Goal: Information Seeking & Learning: Learn about a topic

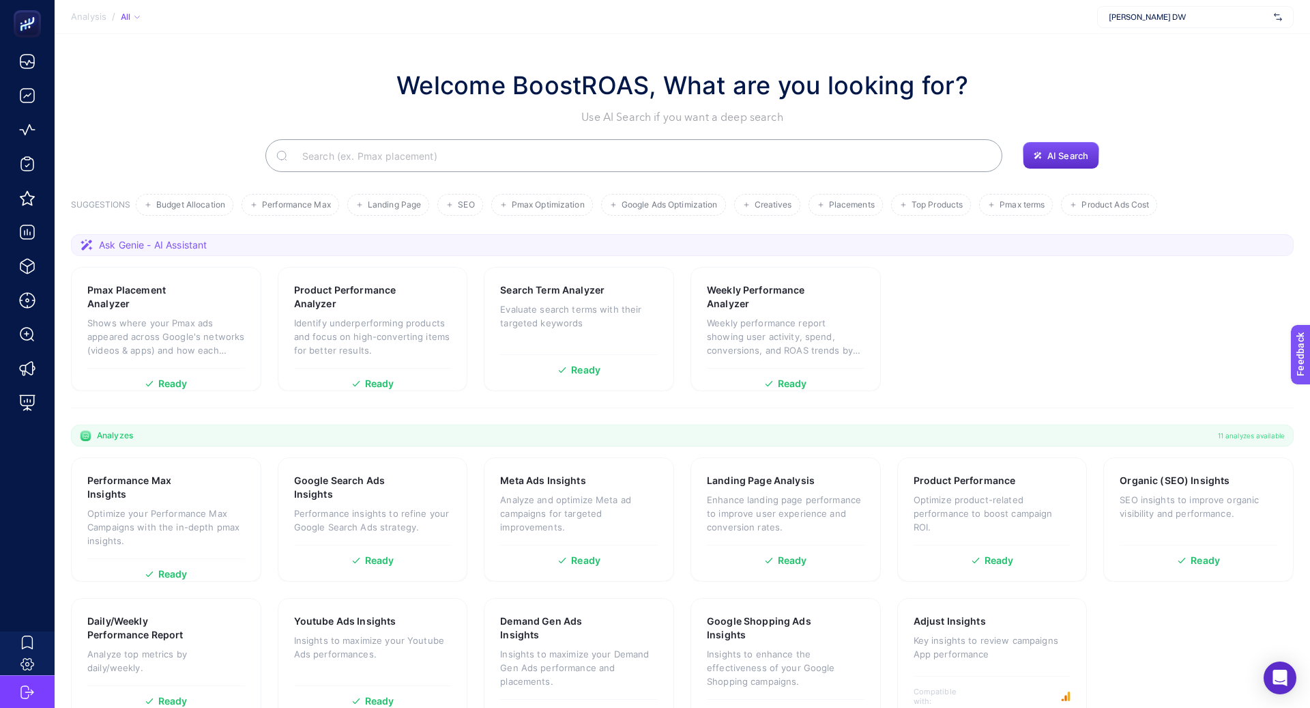
click at [1137, 16] on span "[PERSON_NAME] DW" at bounding box center [1189, 17] width 160 height 11
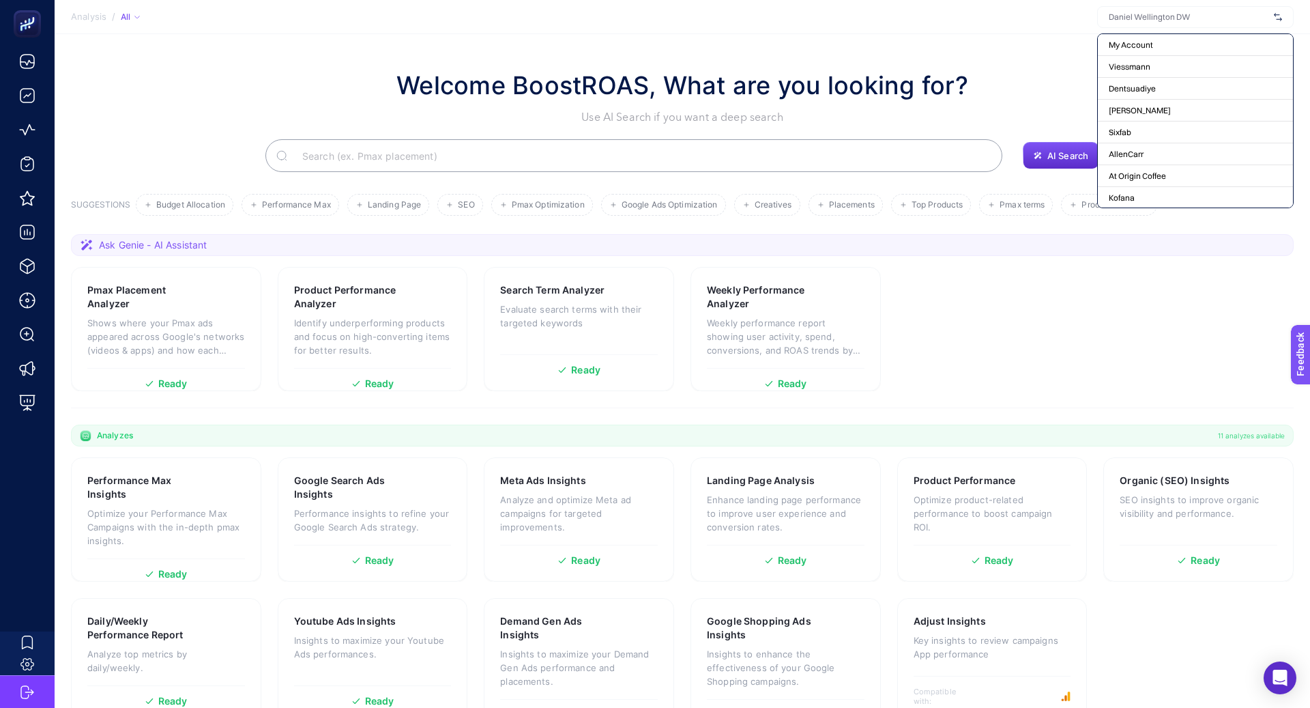
type input "r"
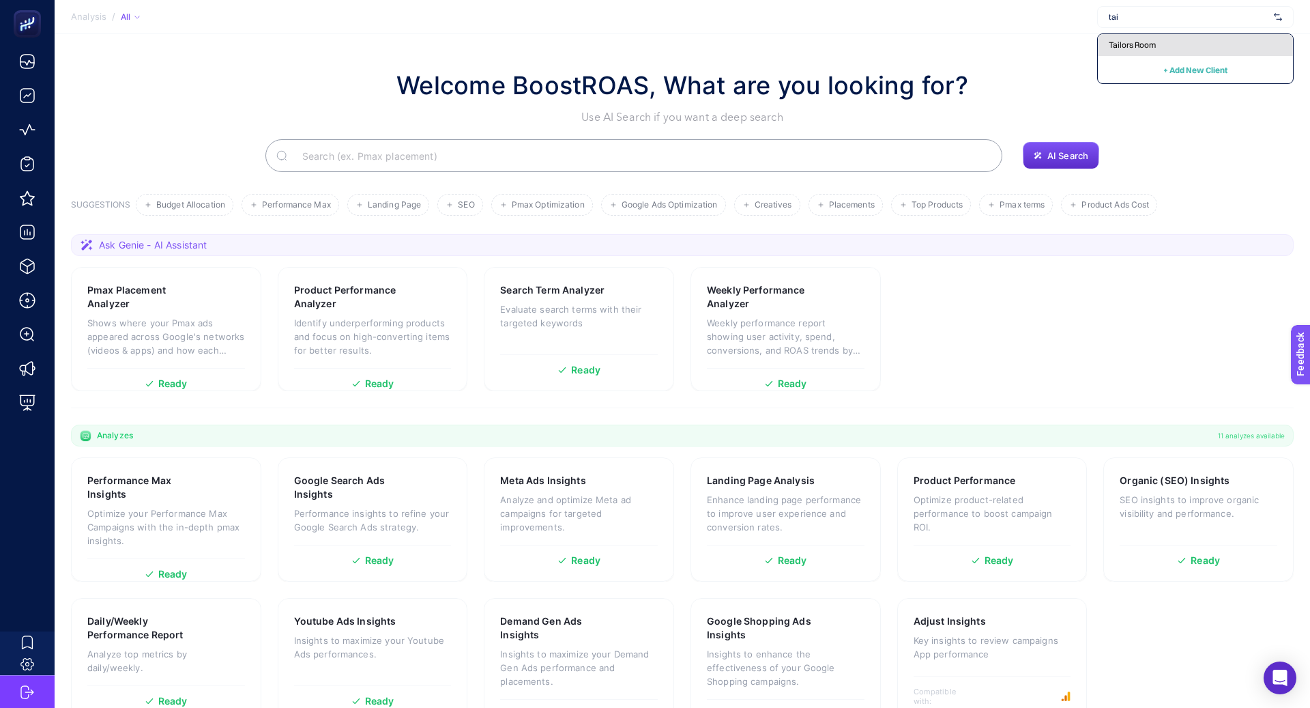
type input "tai"
click at [1147, 43] on span "Tailors Room" at bounding box center [1132, 45] width 47 height 11
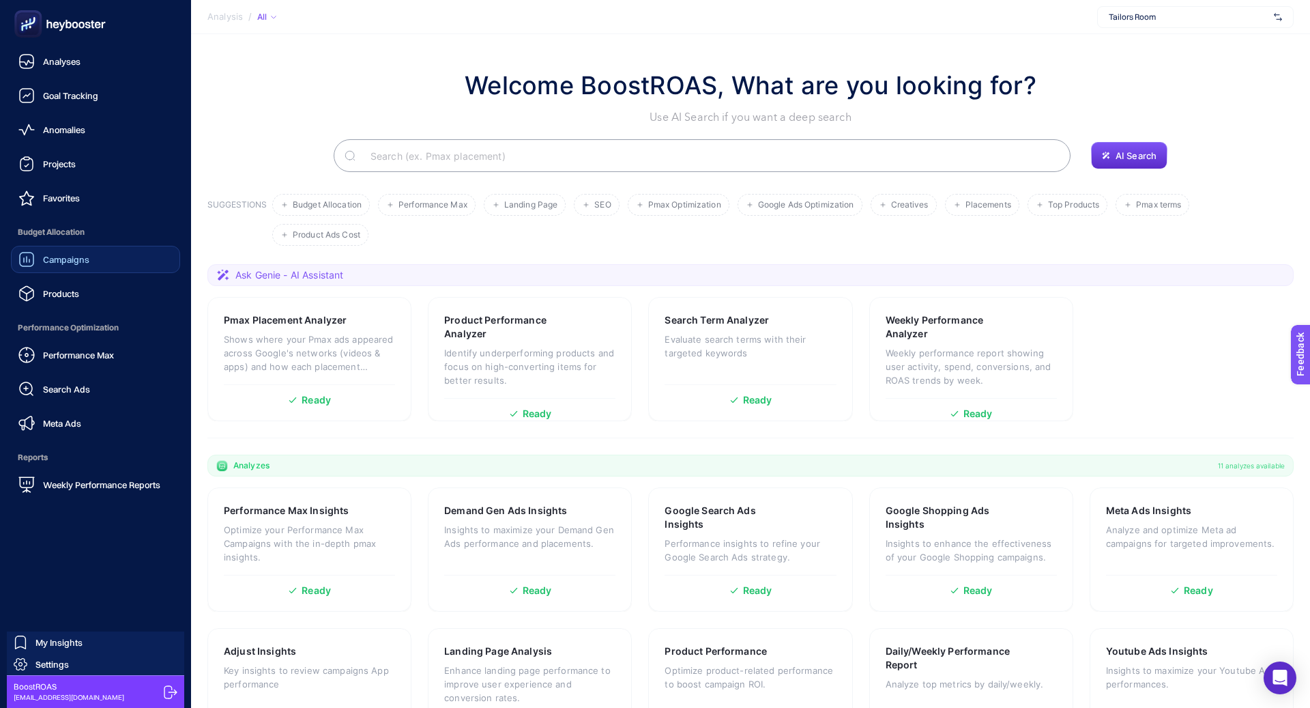
click at [98, 267] on link "Campaigns" at bounding box center [95, 259] width 169 height 27
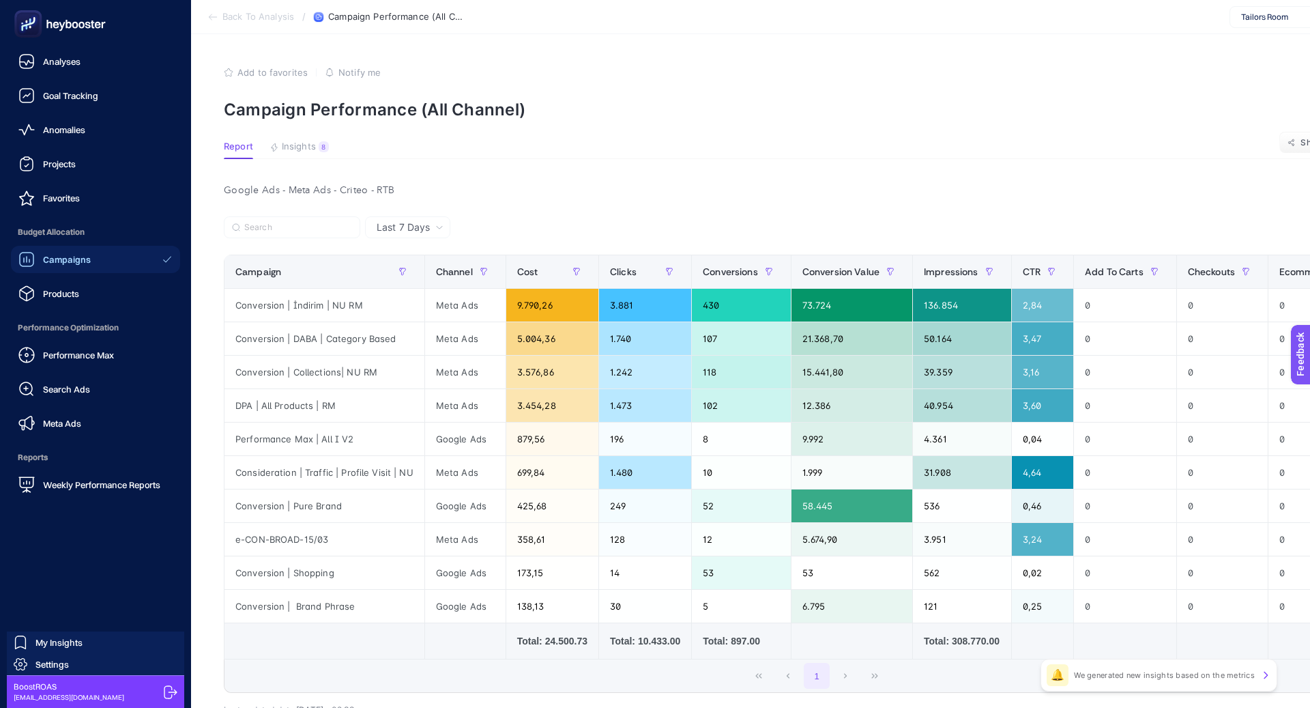
click at [67, 257] on span "Campaigns" at bounding box center [67, 259] width 48 height 11
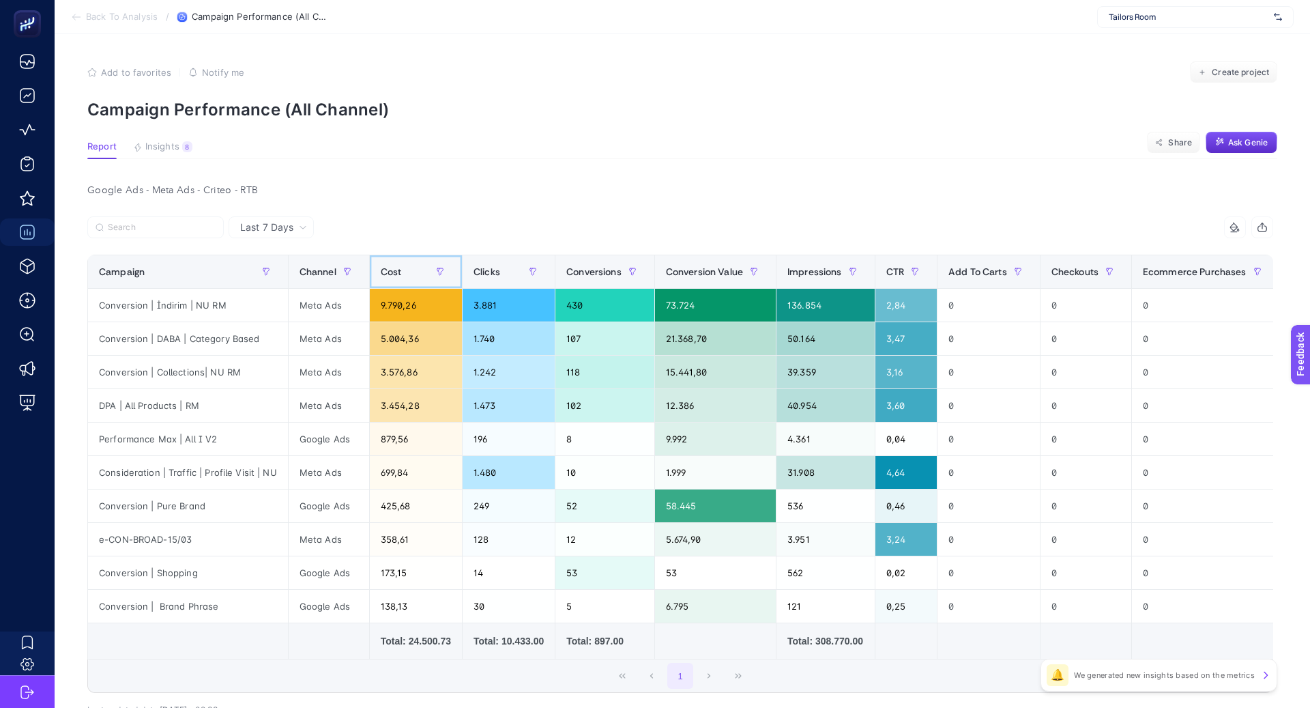
click at [388, 283] on th "Cost" at bounding box center [415, 271] width 93 height 33
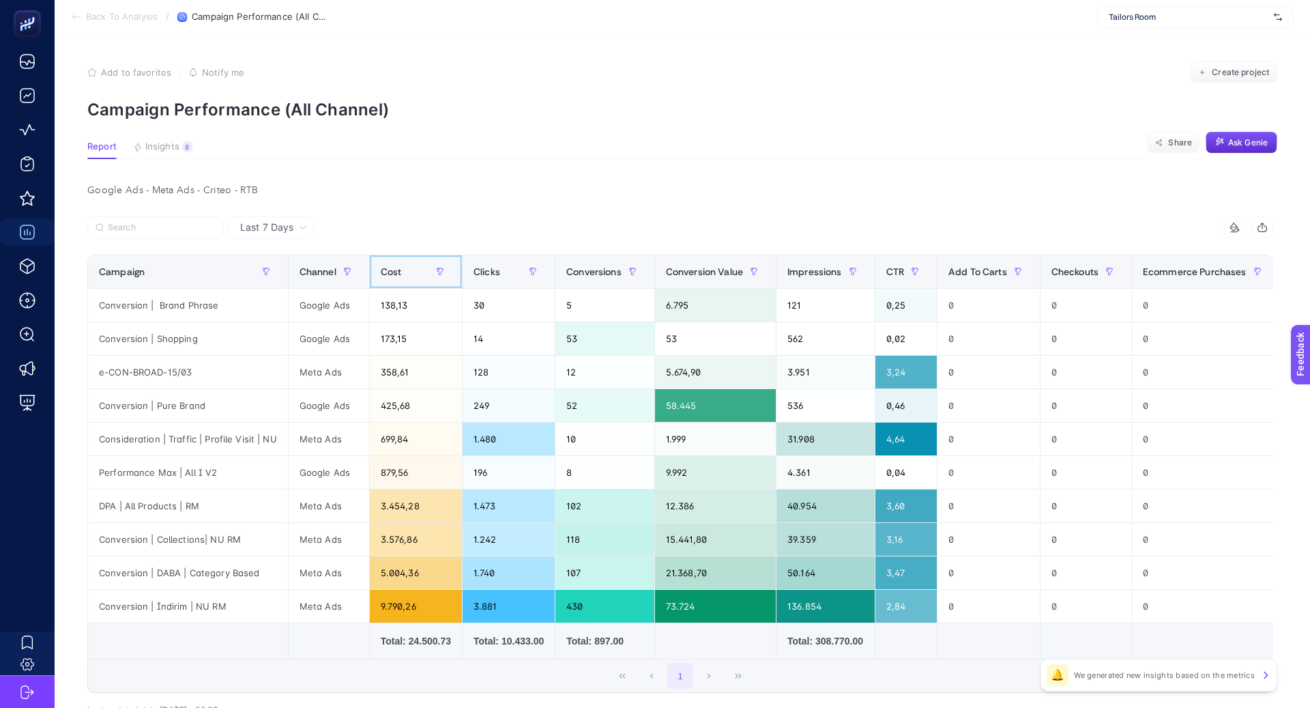
click at [393, 280] on div "Cost" at bounding box center [416, 272] width 70 height 22
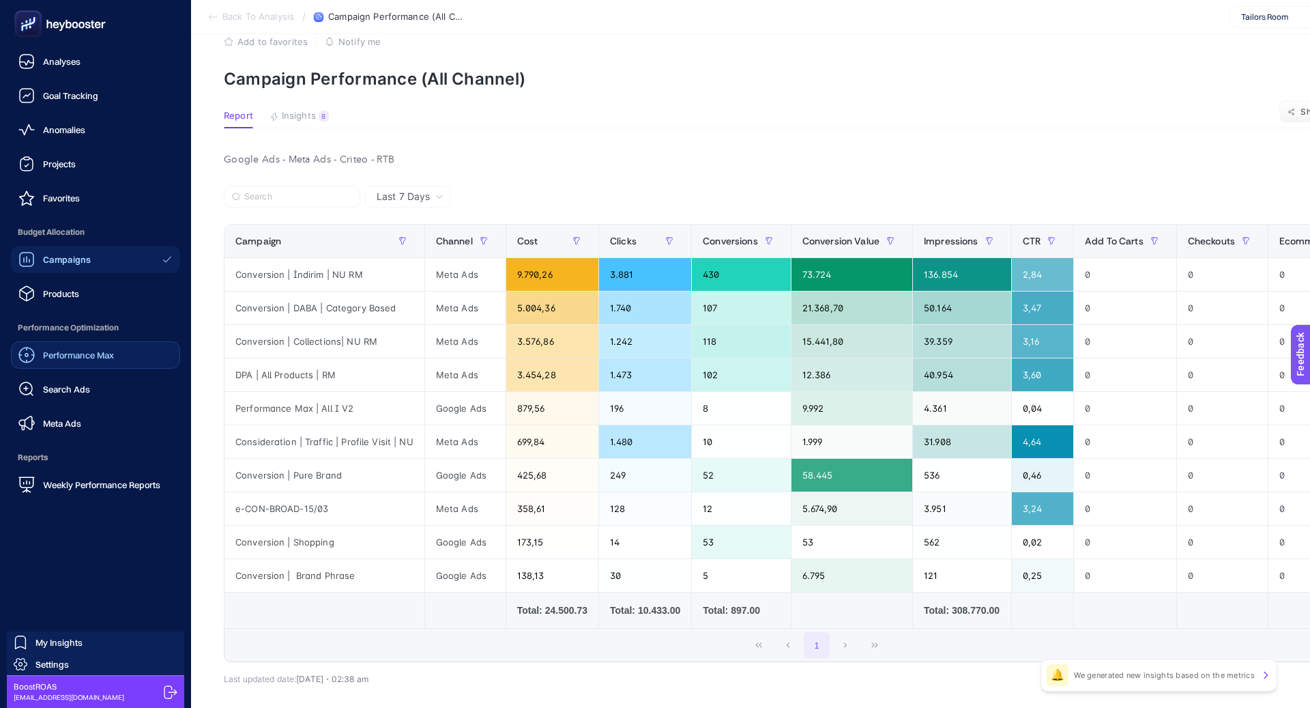
click at [68, 360] on div "Performance Max" at bounding box center [66, 355] width 96 height 16
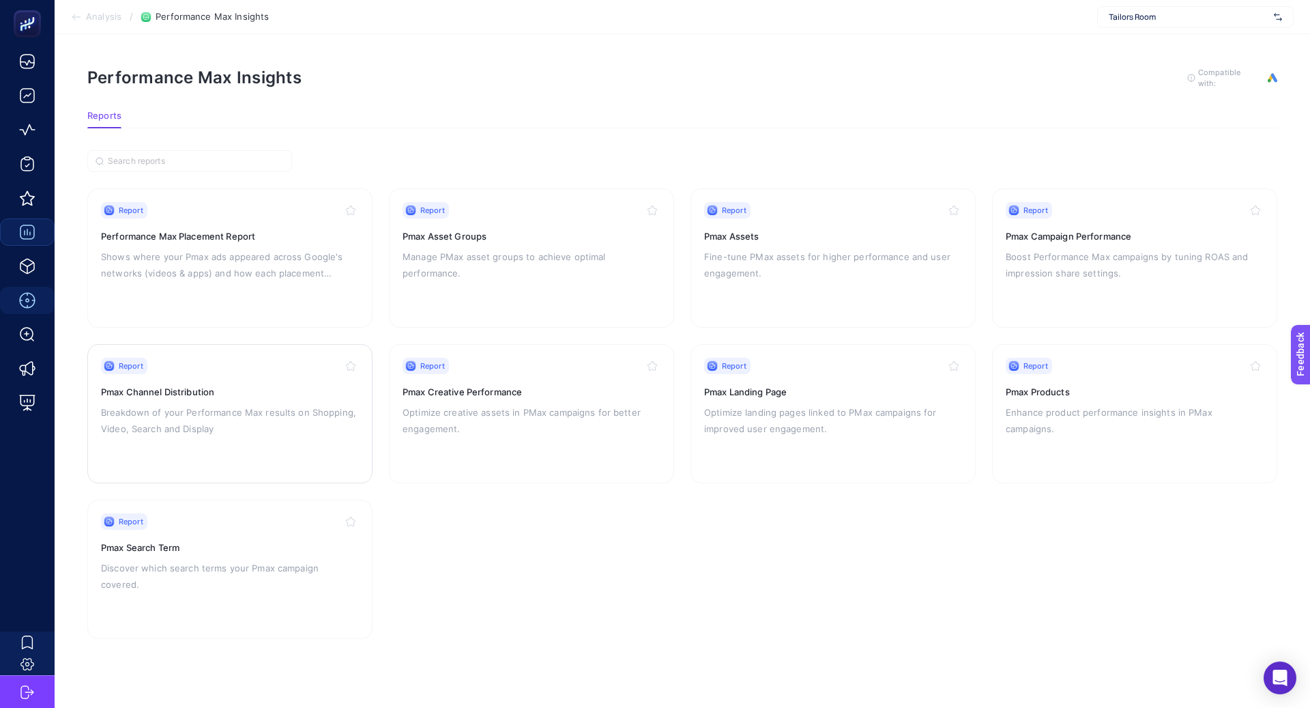
click at [300, 404] on p "Breakdown of your Performance Max results on Shopping, Video, Search and Display" at bounding box center [230, 420] width 258 height 33
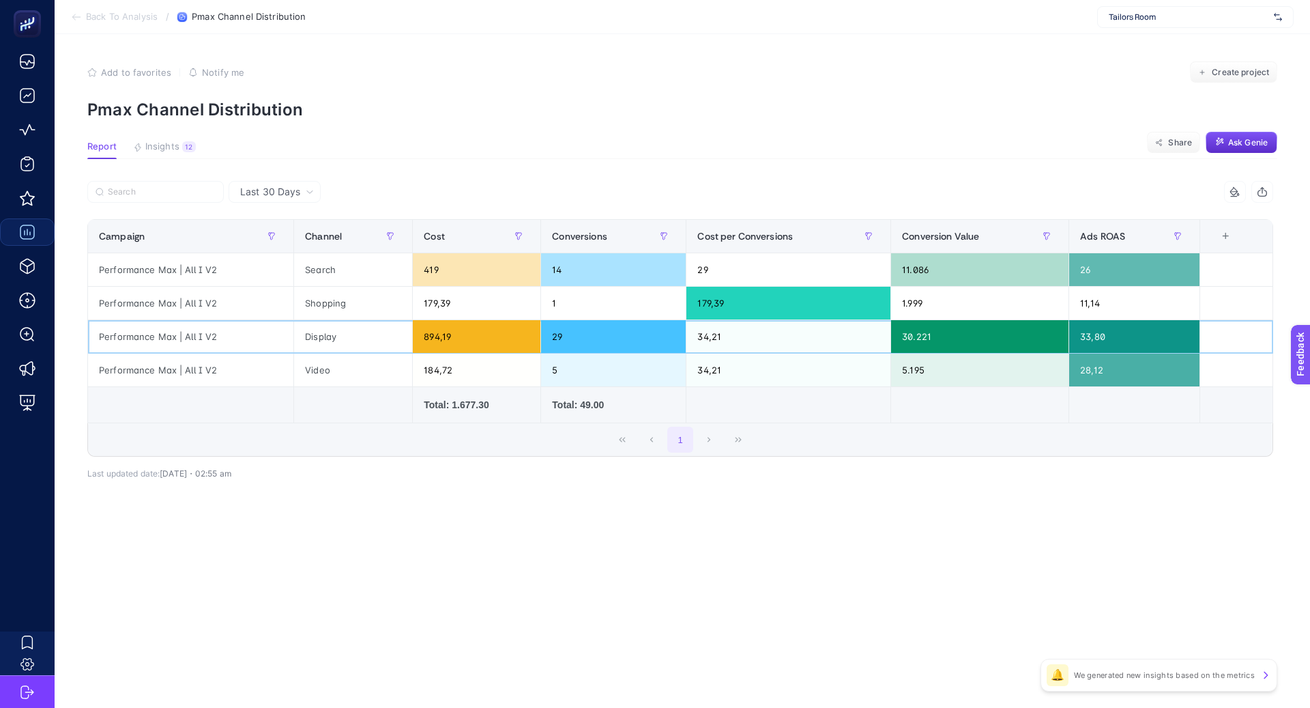
click at [446, 328] on div "894,19" at bounding box center [477, 336] width 128 height 33
click at [442, 333] on div "894,19" at bounding box center [477, 336] width 128 height 33
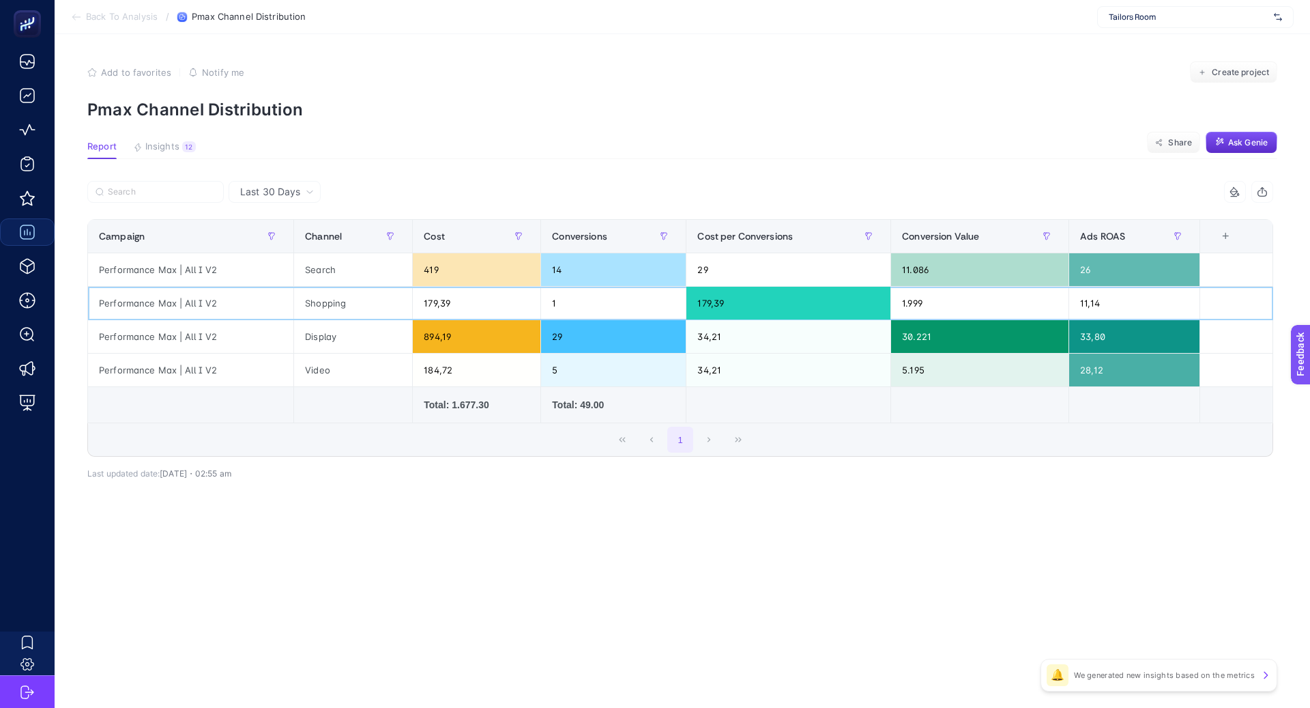
click at [457, 294] on div "179,39" at bounding box center [477, 303] width 128 height 33
click at [438, 335] on div "894,19" at bounding box center [477, 336] width 128 height 33
click at [438, 334] on div "894,19" at bounding box center [477, 336] width 128 height 33
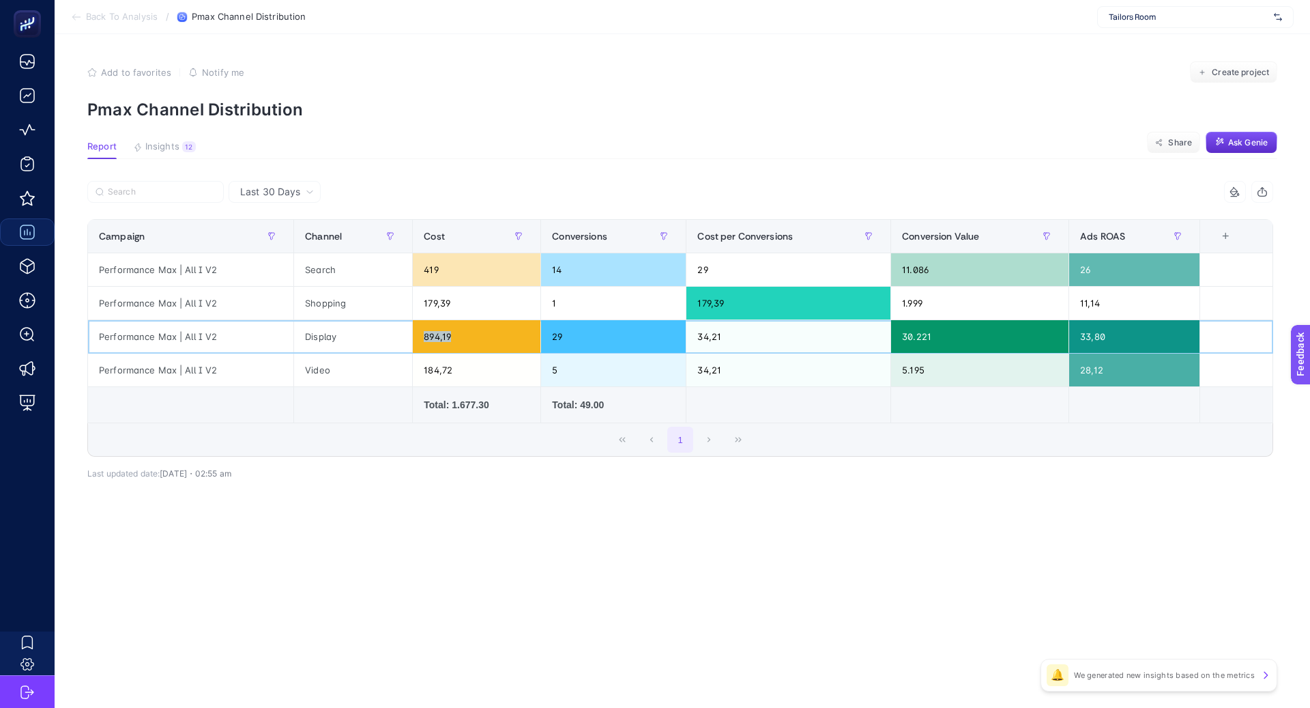
click at [450, 333] on div "894,19" at bounding box center [477, 336] width 128 height 33
click at [427, 302] on div "179,39" at bounding box center [477, 303] width 128 height 33
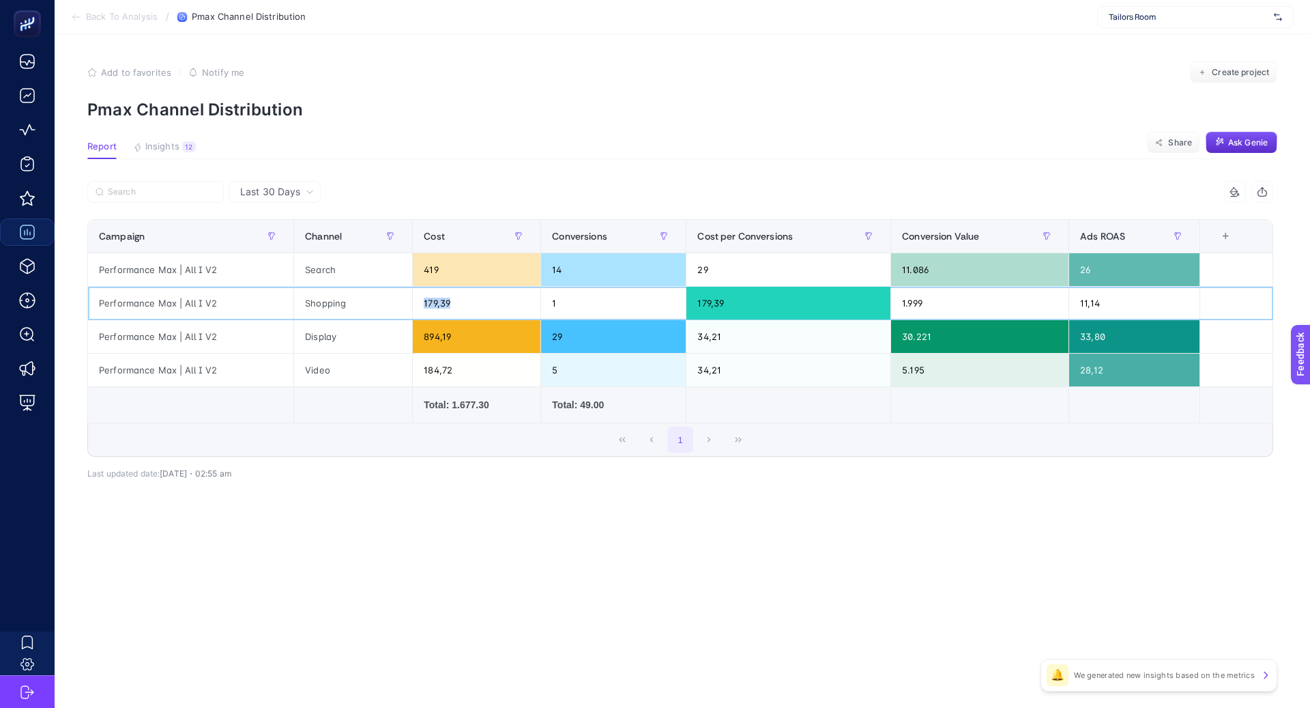
click at [427, 302] on div "179,39" at bounding box center [477, 303] width 128 height 33
click at [431, 301] on div "179,39" at bounding box center [477, 303] width 128 height 33
click at [454, 480] on div "5 items selected Campaign Channel Cost Conversions Cost per Conversions Convers…" at bounding box center [680, 349] width 1186 height 292
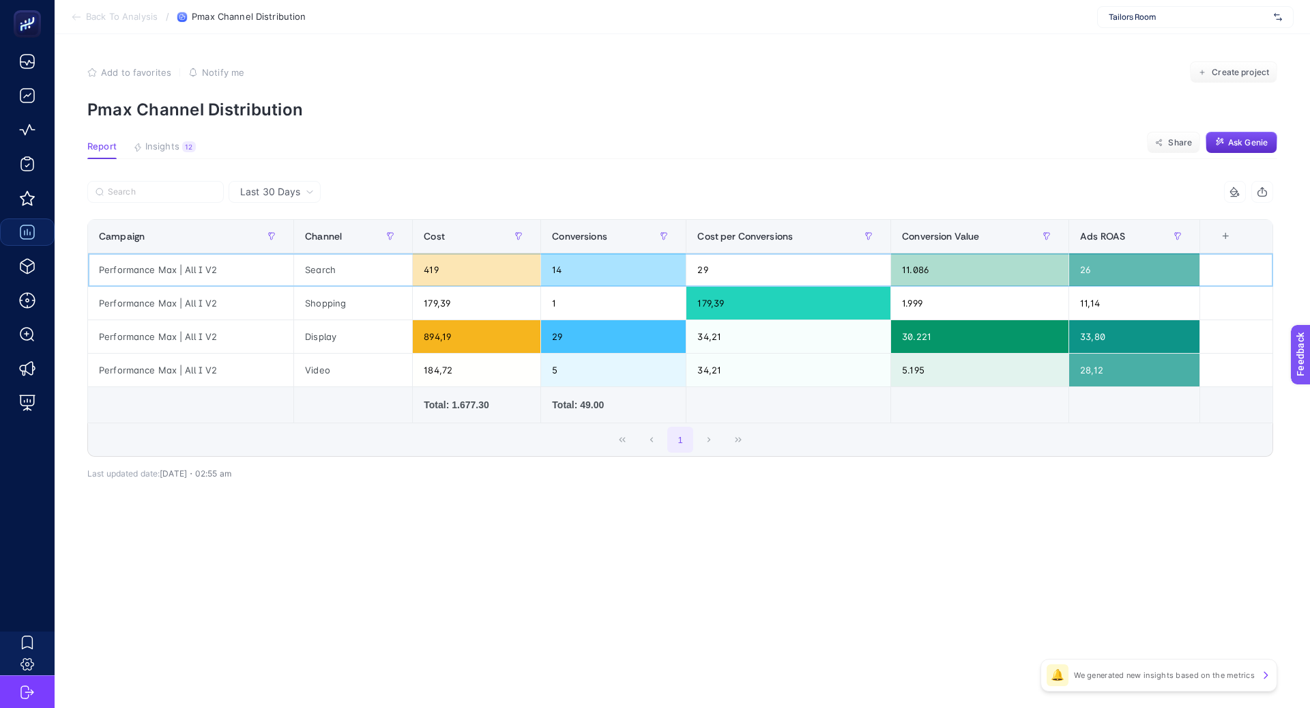
click at [435, 269] on div "419" at bounding box center [477, 269] width 128 height 33
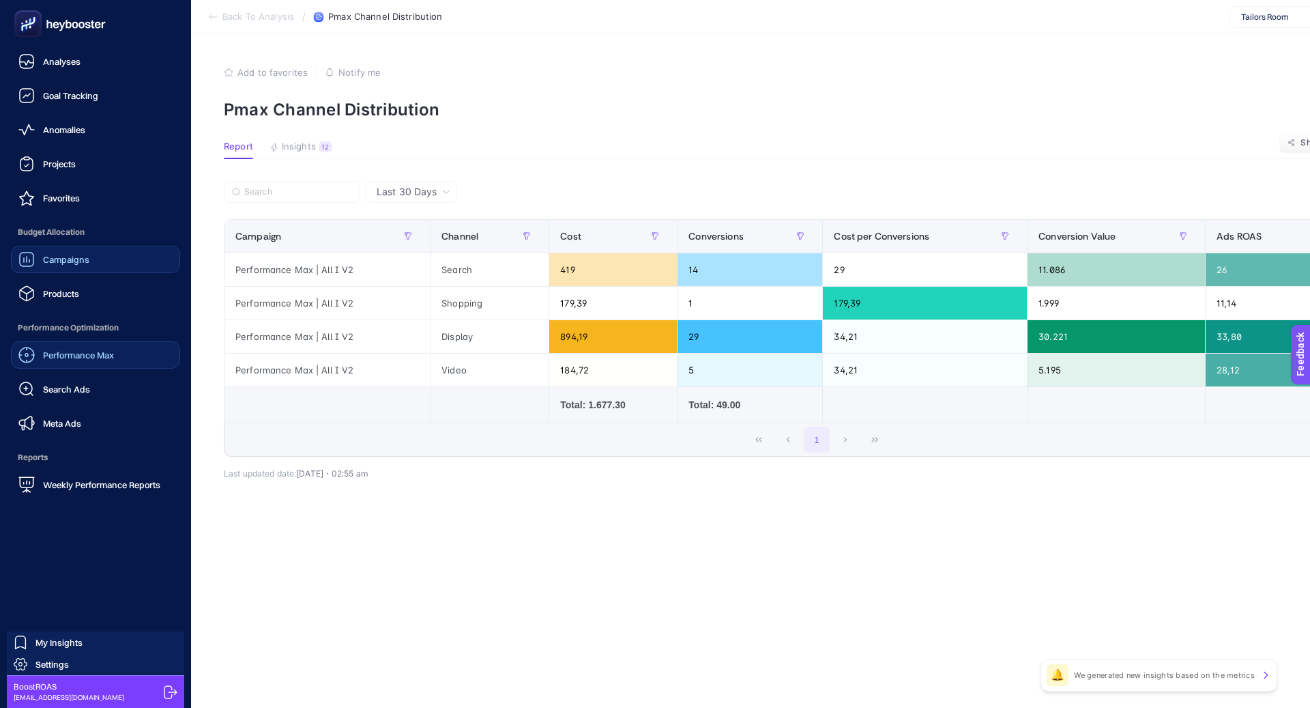
click at [75, 358] on span "Performance Max" at bounding box center [78, 354] width 71 height 11
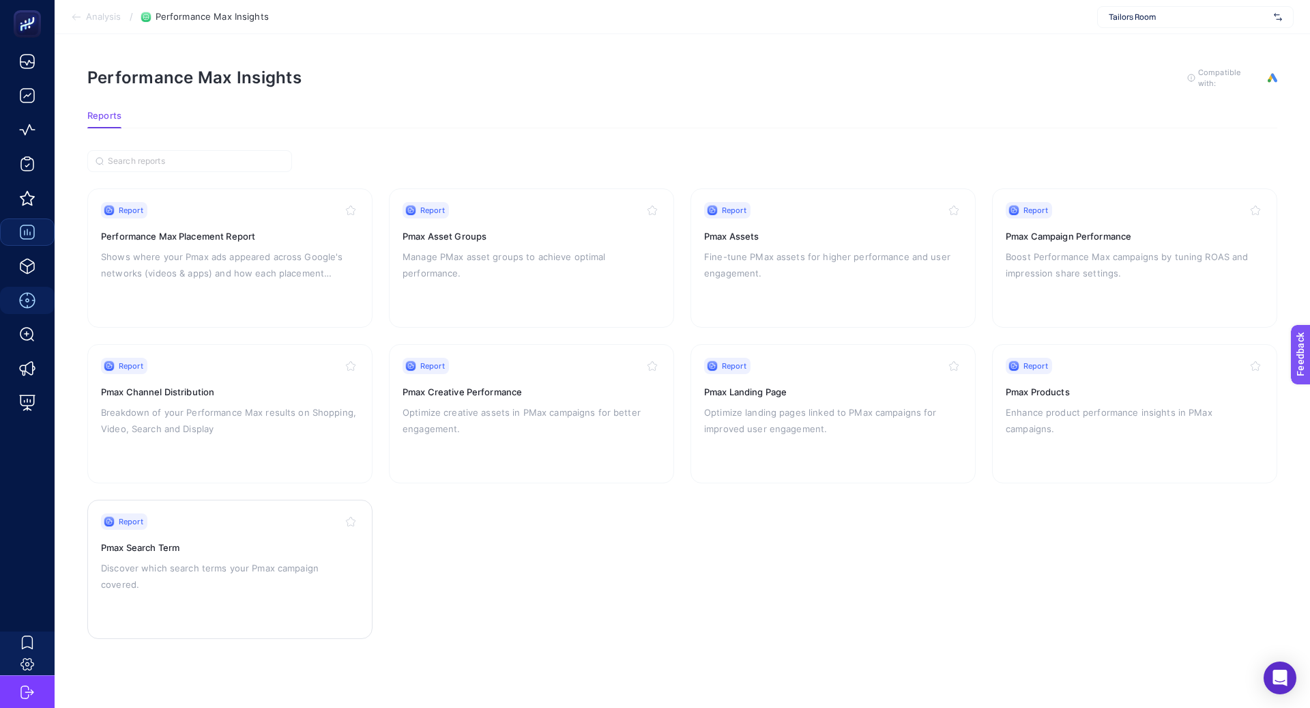
click at [233, 546] on h3 "Pmax Search Term" at bounding box center [230, 547] width 258 height 14
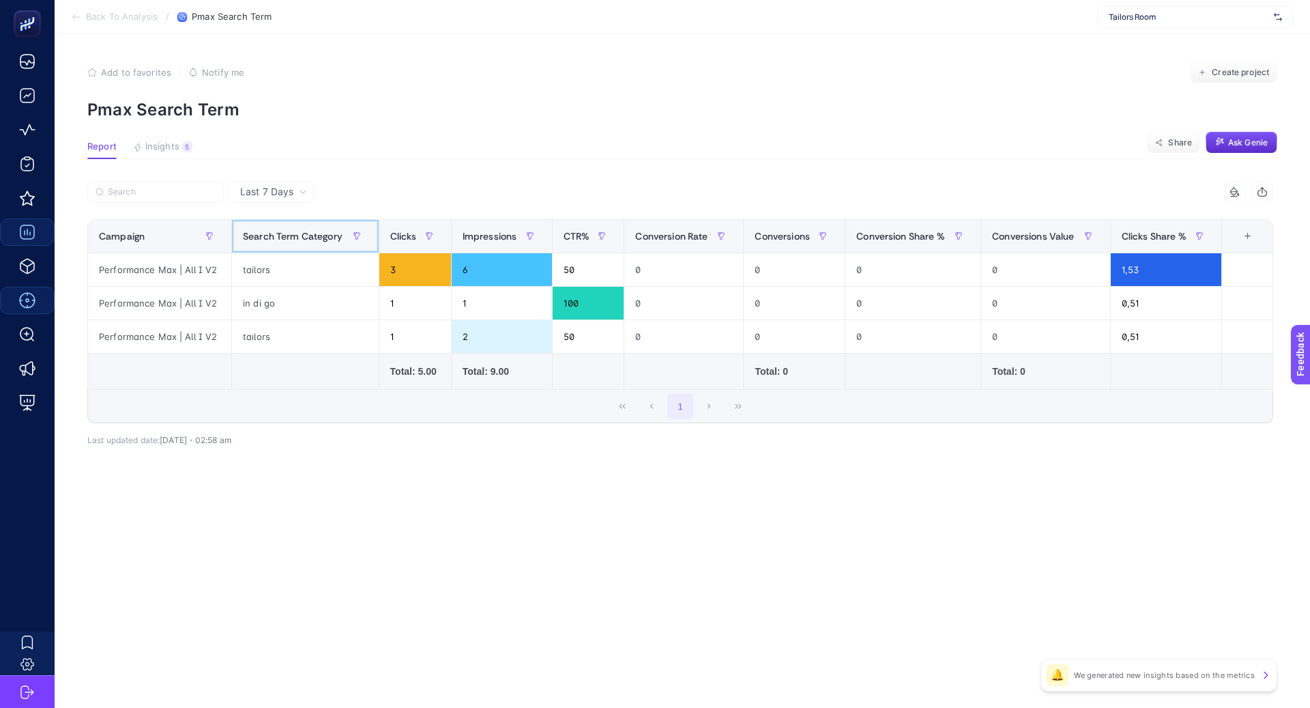
click at [302, 235] on span "Search Term Category" at bounding box center [293, 236] width 100 height 11
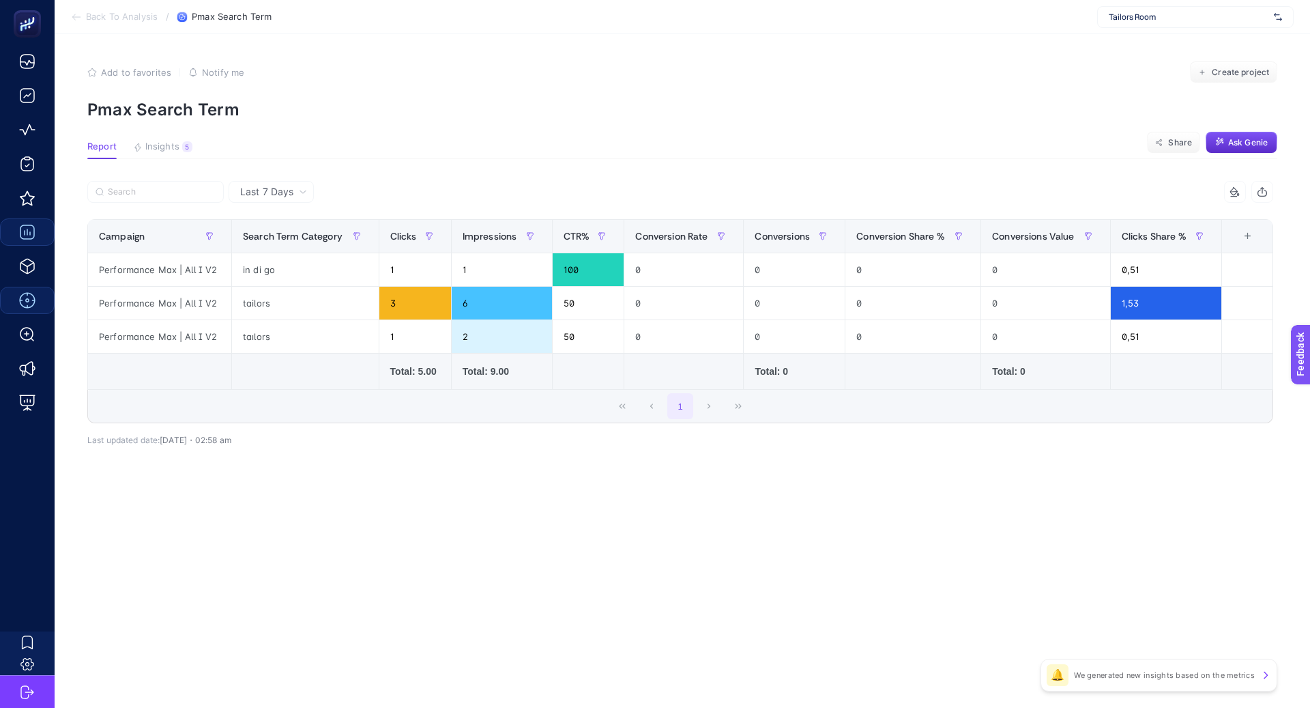
click at [285, 192] on span "Last 7 Days" at bounding box center [266, 192] width 53 height 14
click at [282, 246] on li "Last 30 Days" at bounding box center [271, 245] width 77 height 25
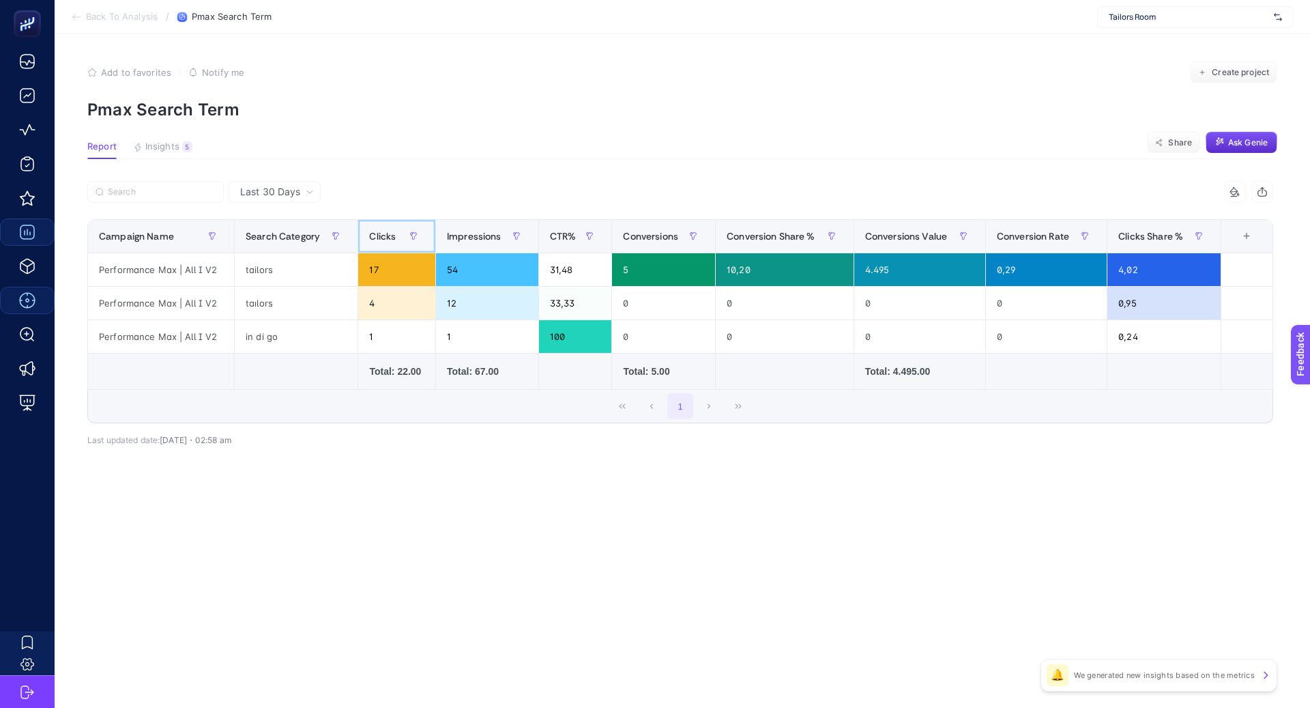
click at [391, 232] on span "Clicks" at bounding box center [382, 236] width 27 height 11
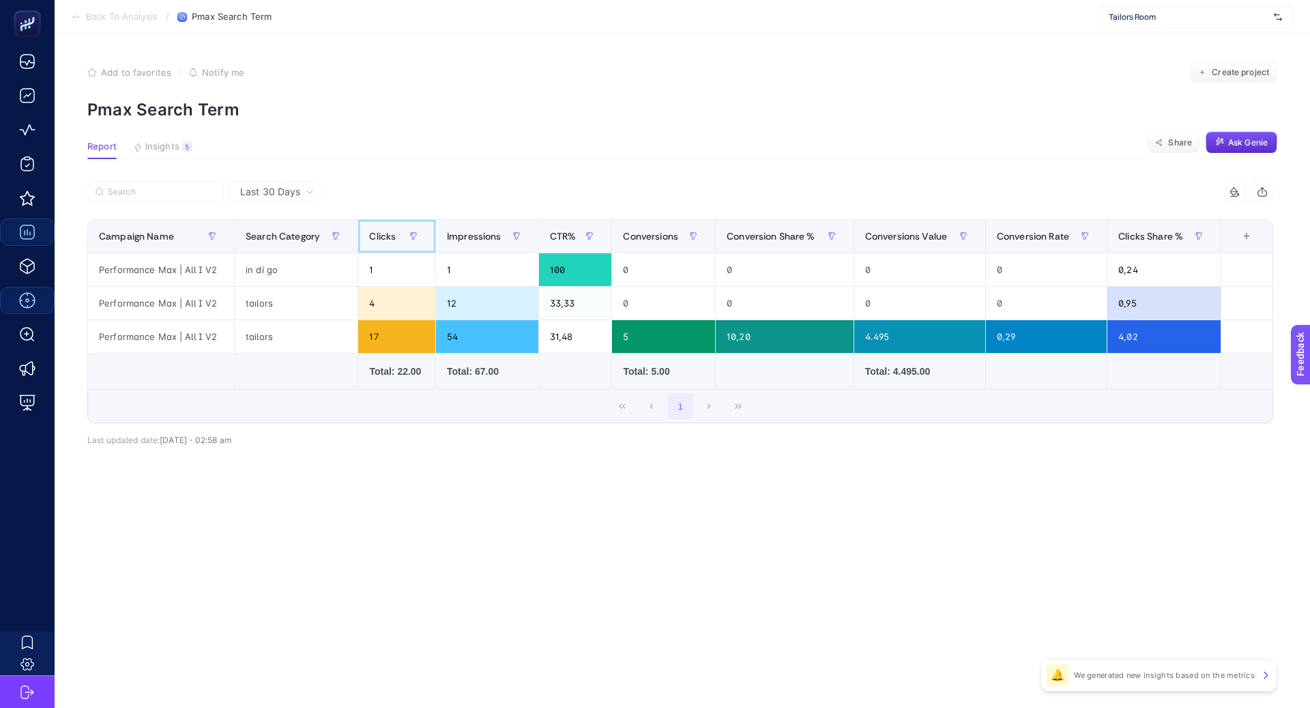
click at [391, 233] on span "Clicks" at bounding box center [382, 236] width 27 height 11
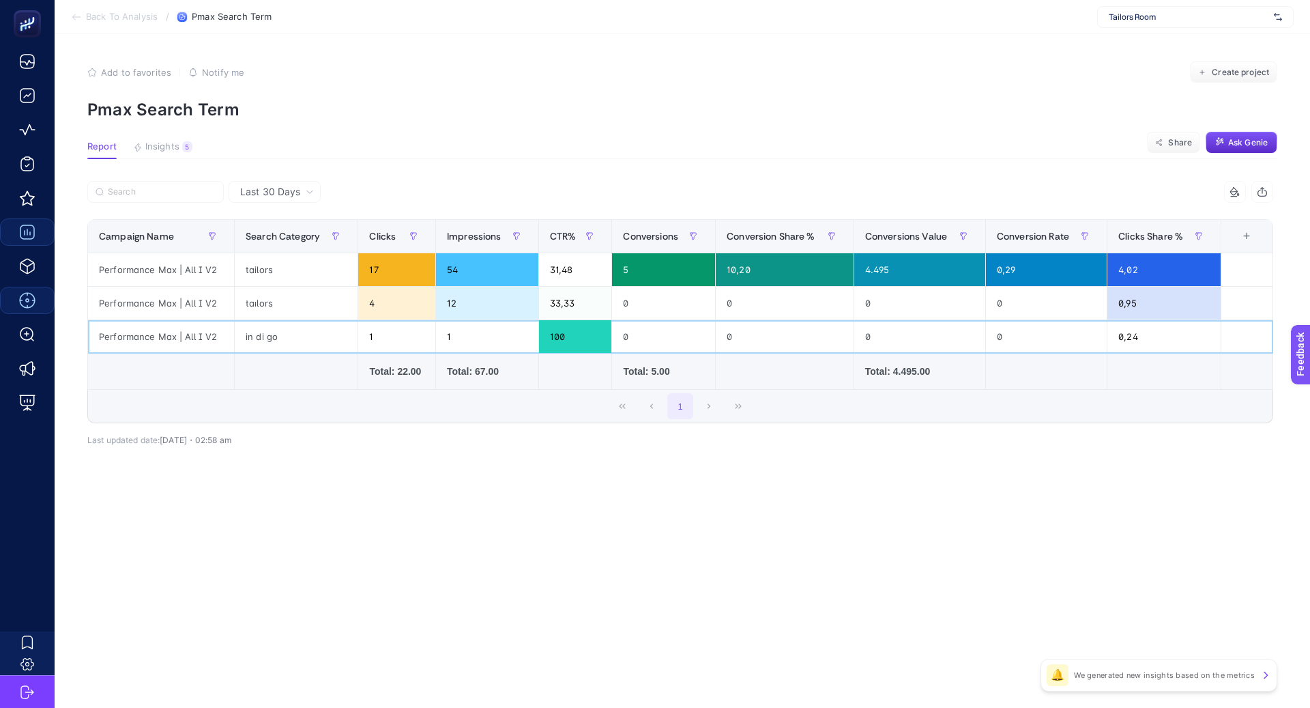
click at [265, 341] on div "in di go" at bounding box center [296, 336] width 123 height 33
click at [265, 338] on div "in di go" at bounding box center [296, 336] width 123 height 33
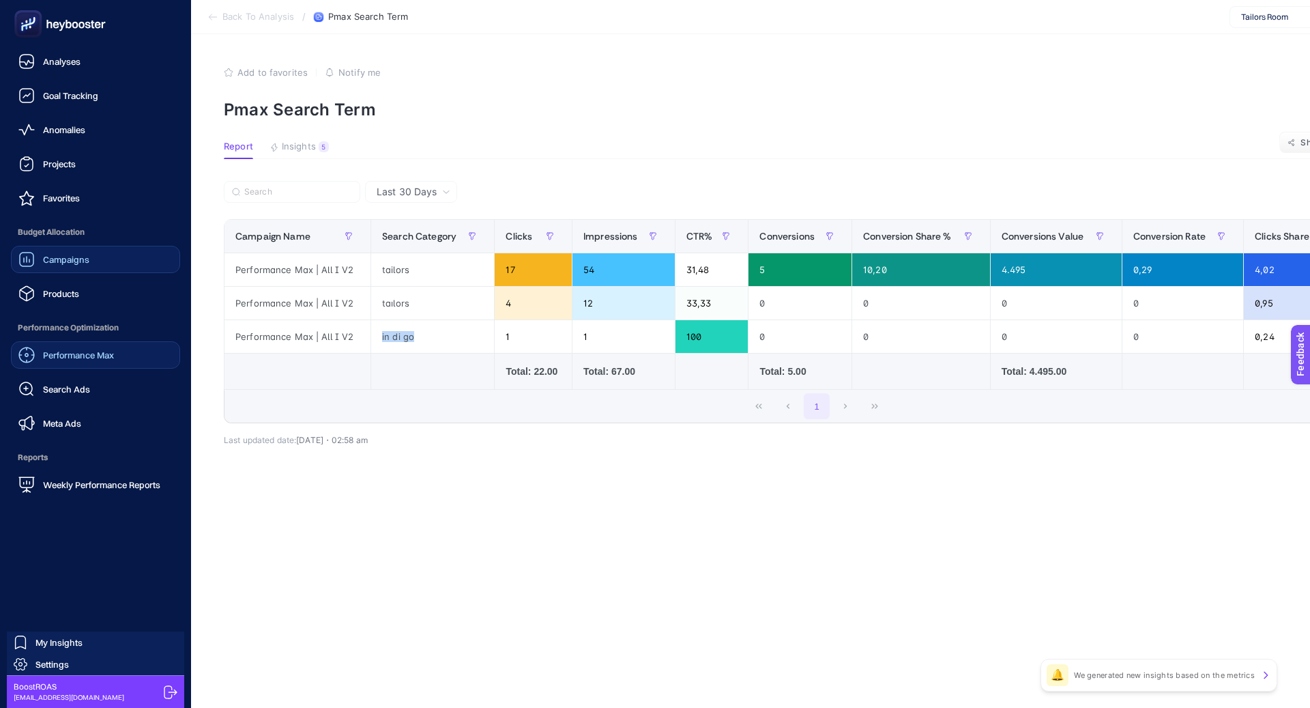
click at [113, 352] on span "Performance Max" at bounding box center [78, 354] width 71 height 11
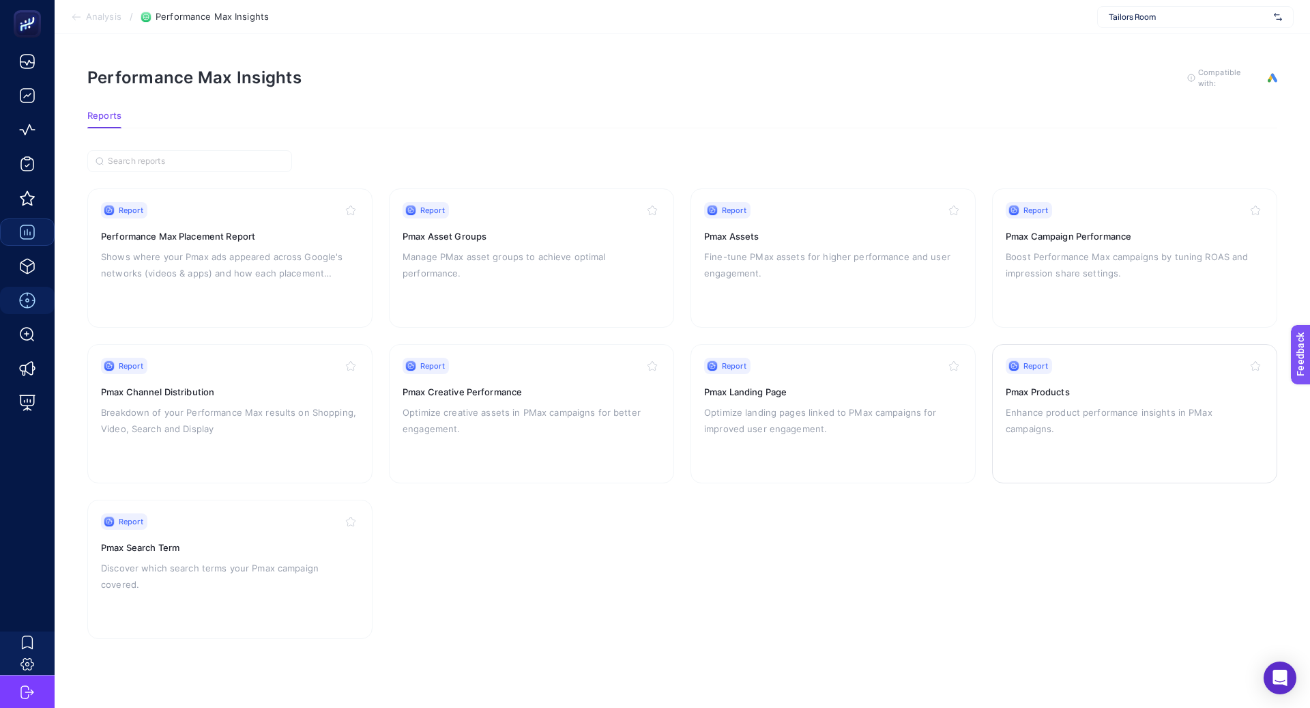
click at [1125, 405] on p "Enhance product performance insights in PMax campaigns." at bounding box center [1135, 420] width 258 height 33
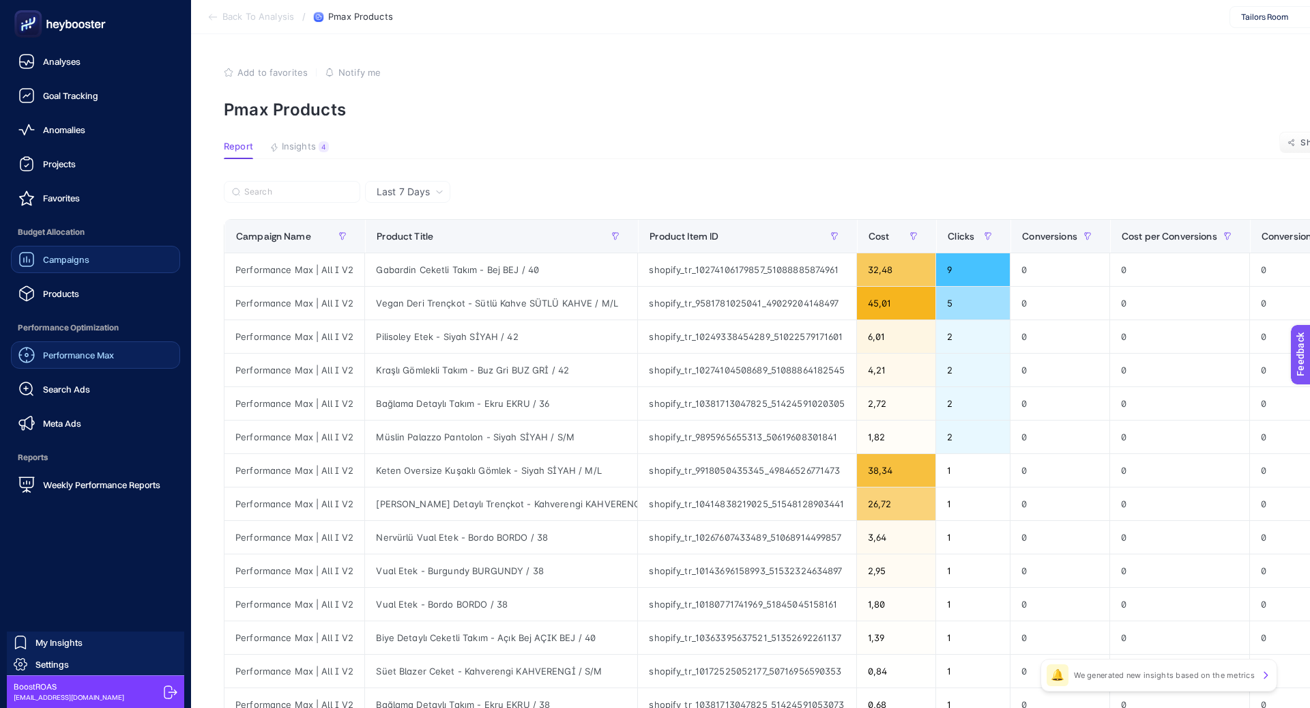
click at [70, 366] on link "Performance Max" at bounding box center [95, 354] width 169 height 27
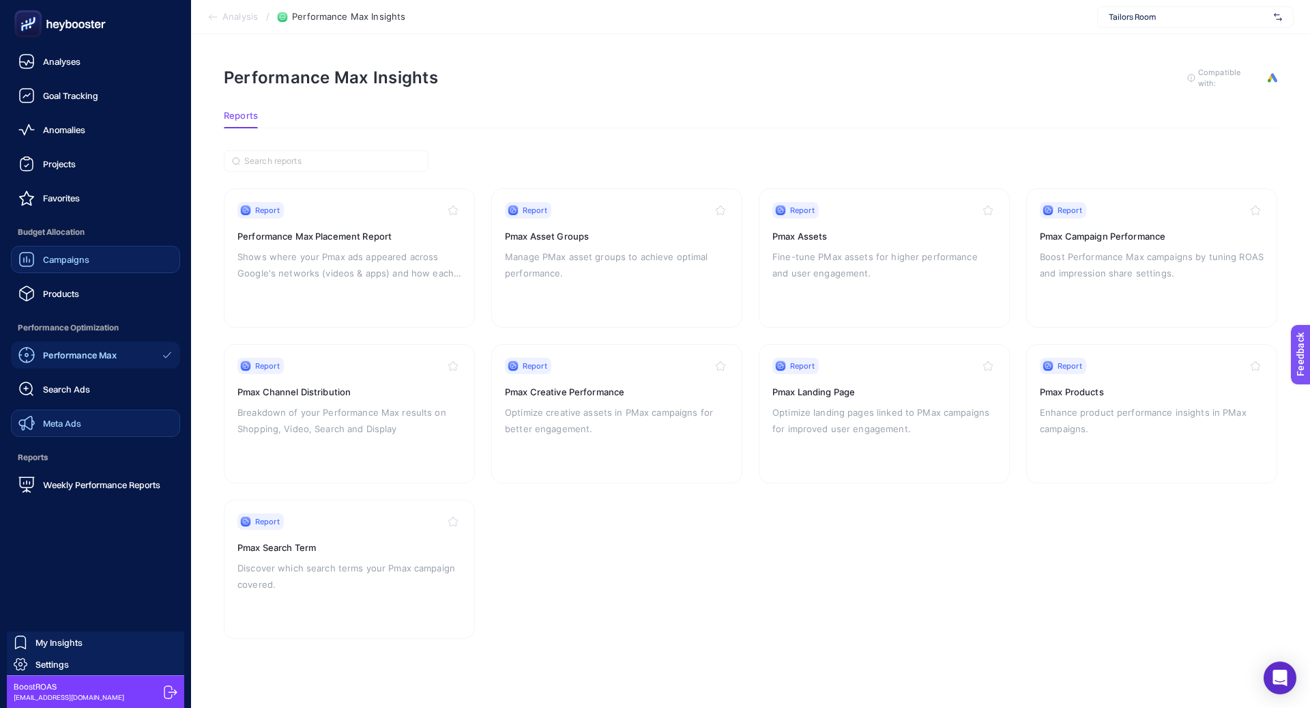
click at [71, 410] on link "Meta Ads" at bounding box center [95, 422] width 169 height 27
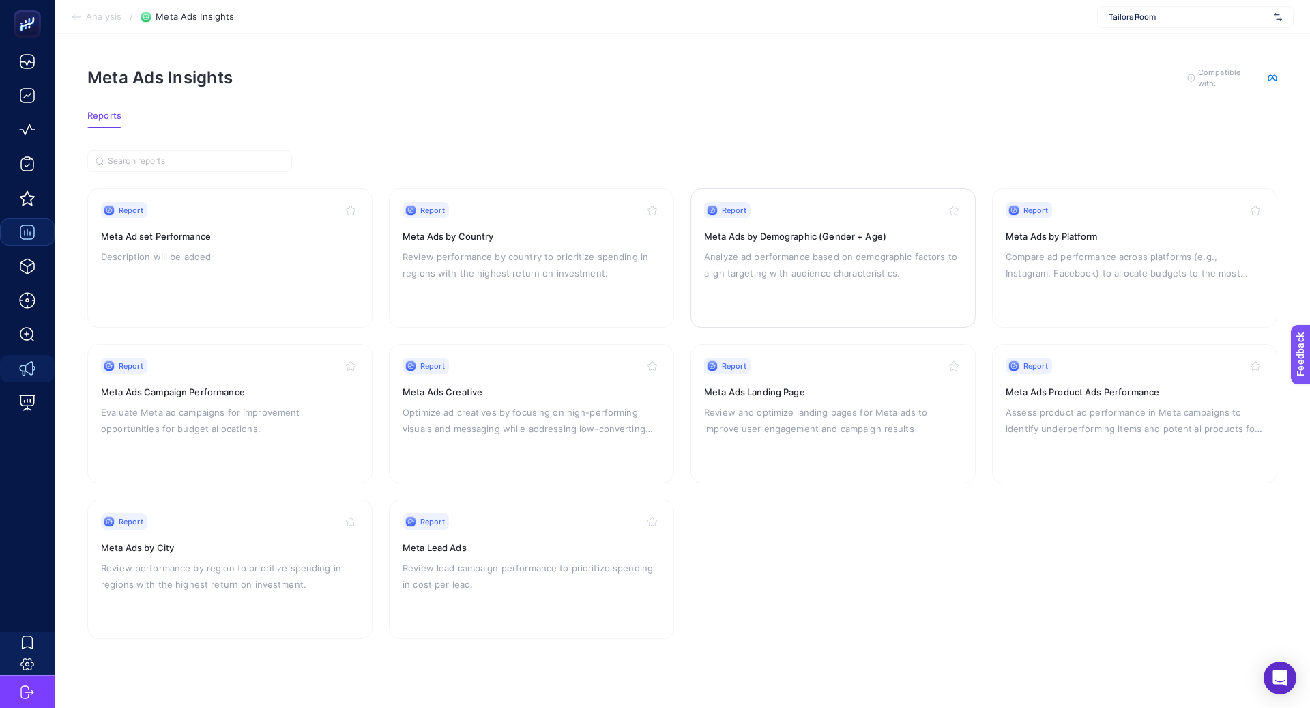
click at [764, 232] on h3 "Meta Ads by Demographic (Gender + Age)" at bounding box center [833, 236] width 258 height 14
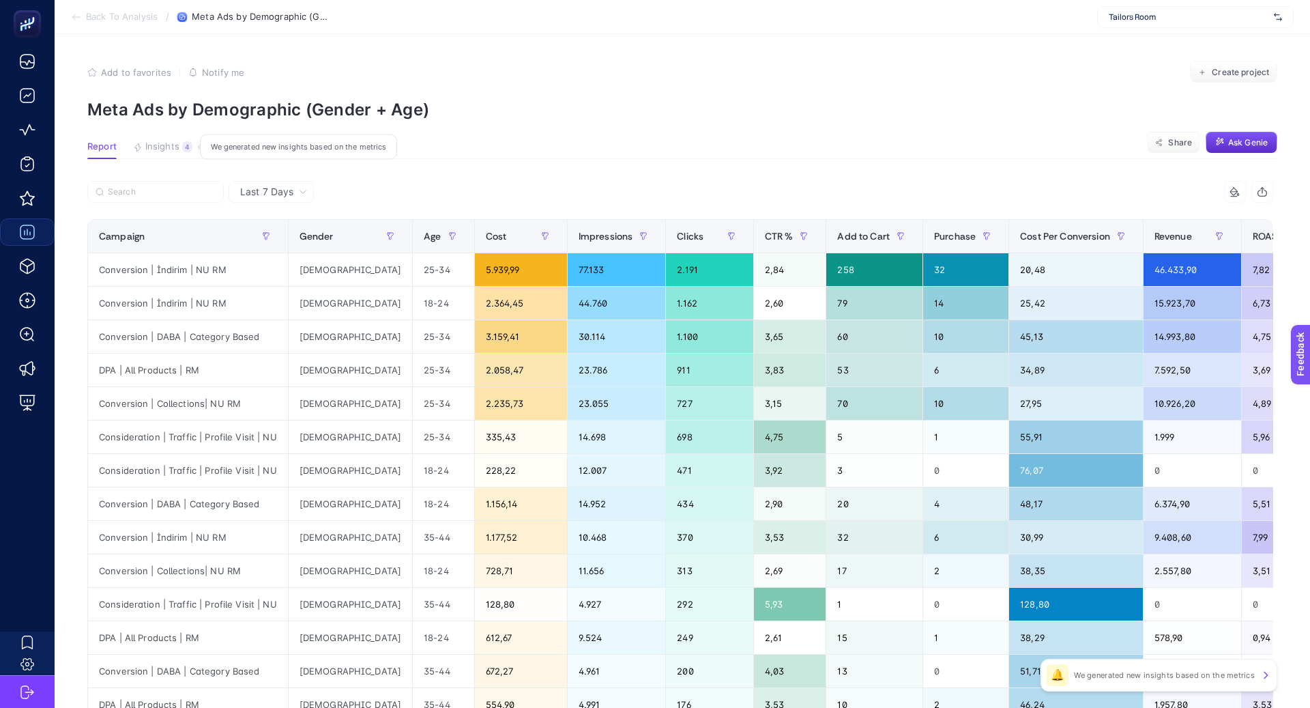
click at [173, 147] on span "Insights" at bounding box center [162, 146] width 34 height 11
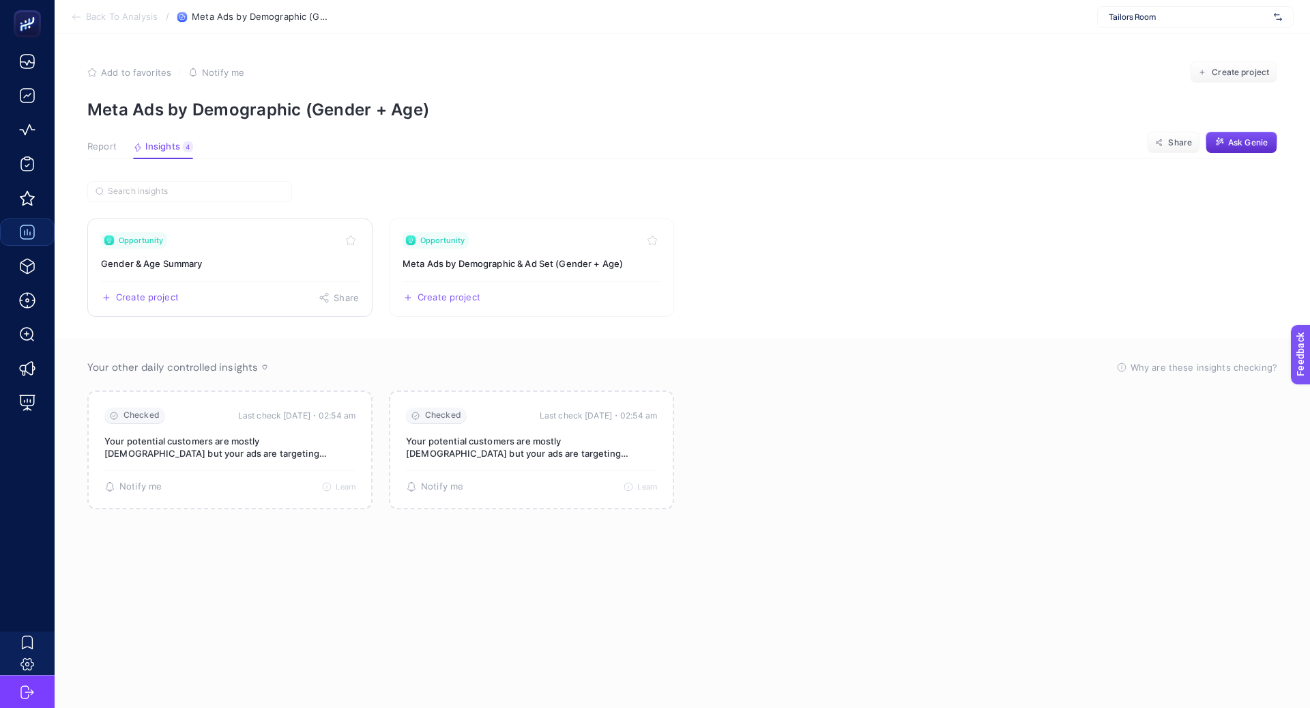
click at [248, 263] on h3 "Gender & Age Summary" at bounding box center [230, 264] width 258 height 14
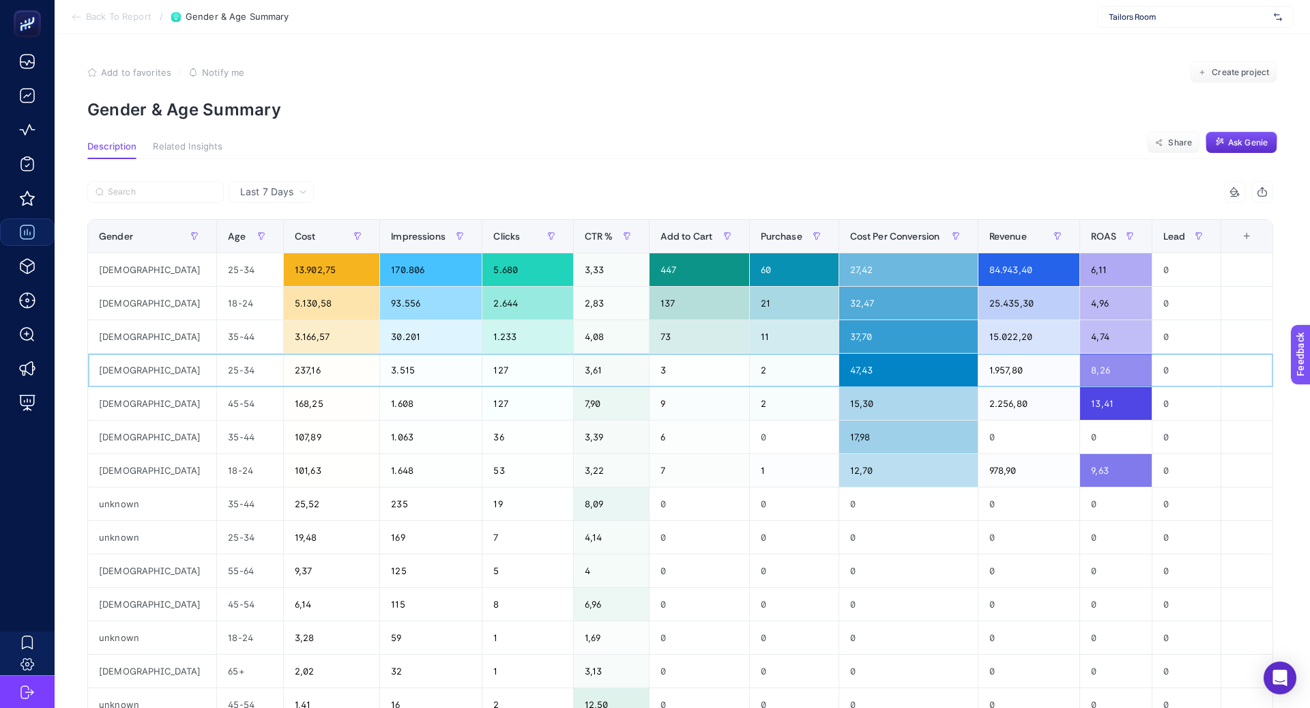
click at [284, 369] on div "237,16" at bounding box center [332, 369] width 96 height 33
